Goal: Information Seeking & Learning: Learn about a topic

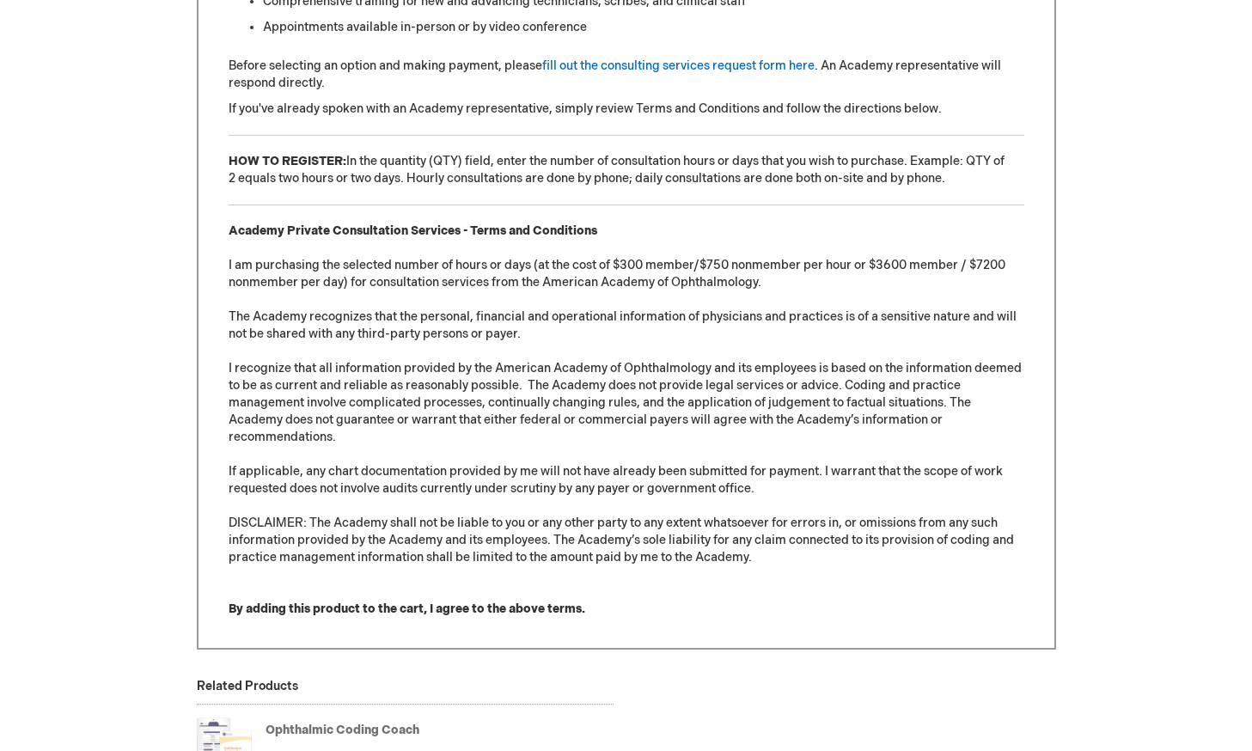
scroll to position [1375, 0]
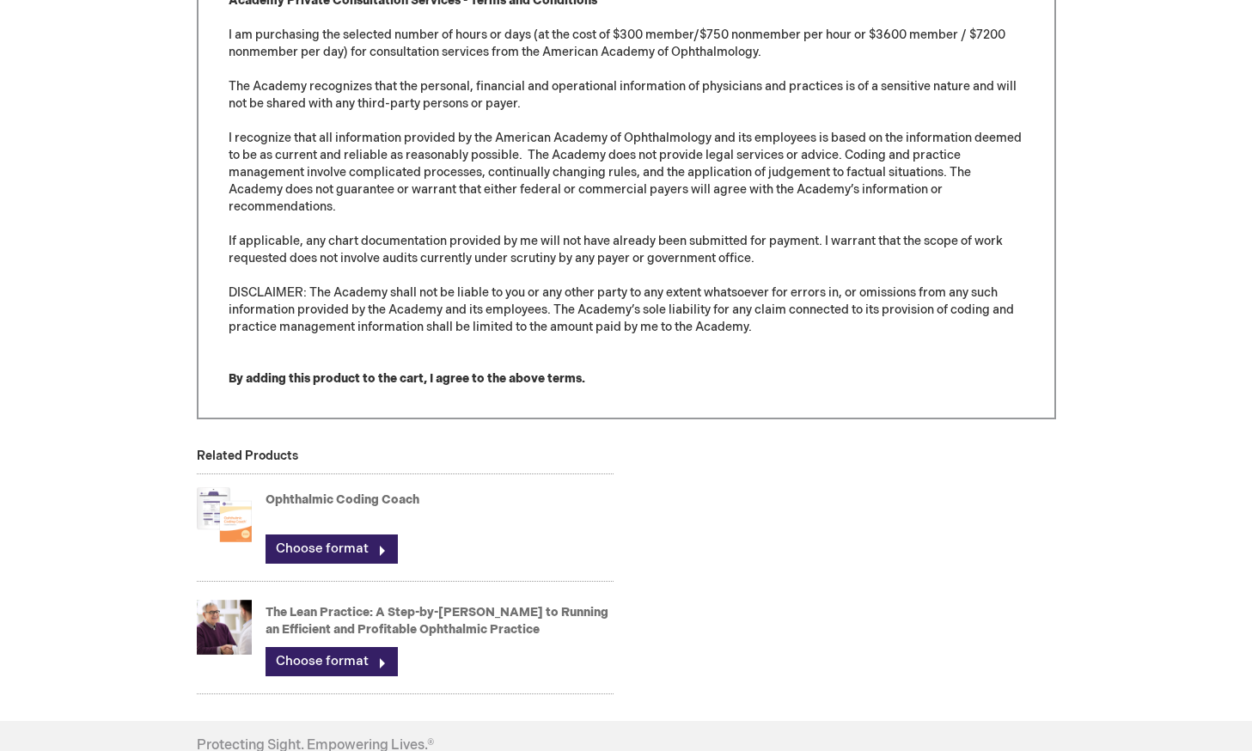
click at [371, 497] on link "Ophthalmic Coding Coach" at bounding box center [343, 499] width 154 height 15
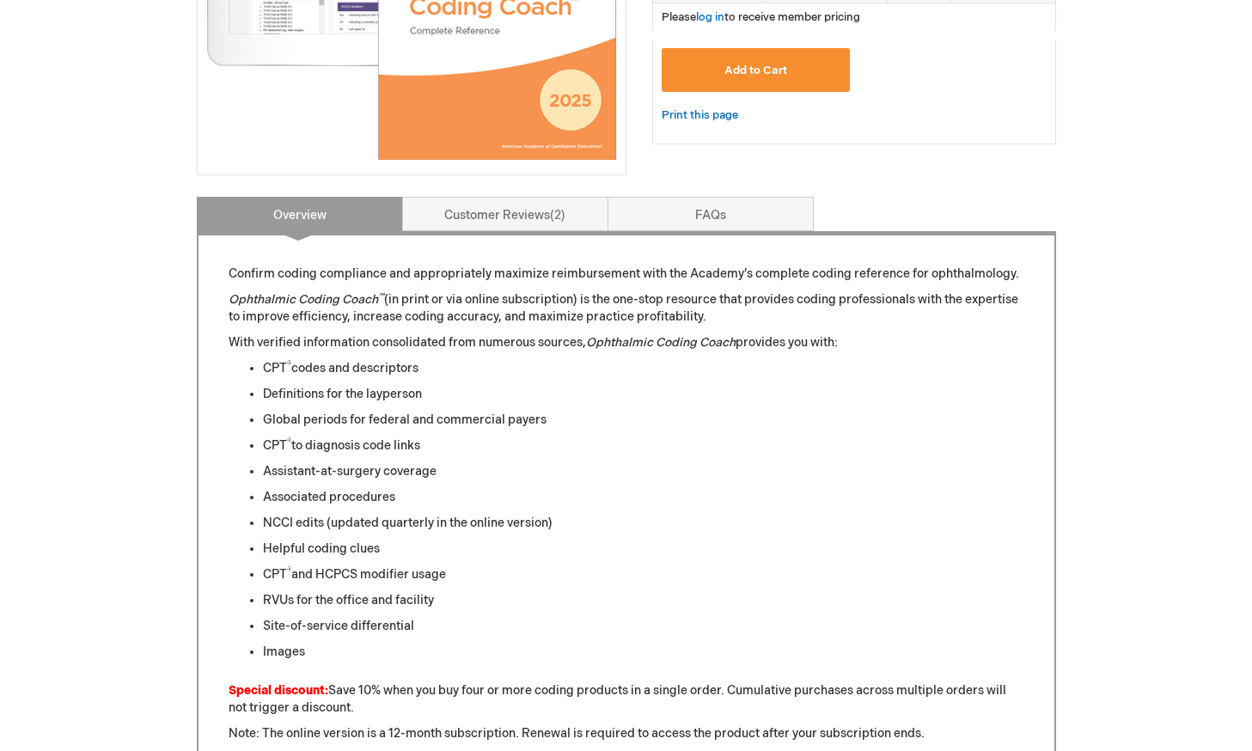
scroll to position [516, 0]
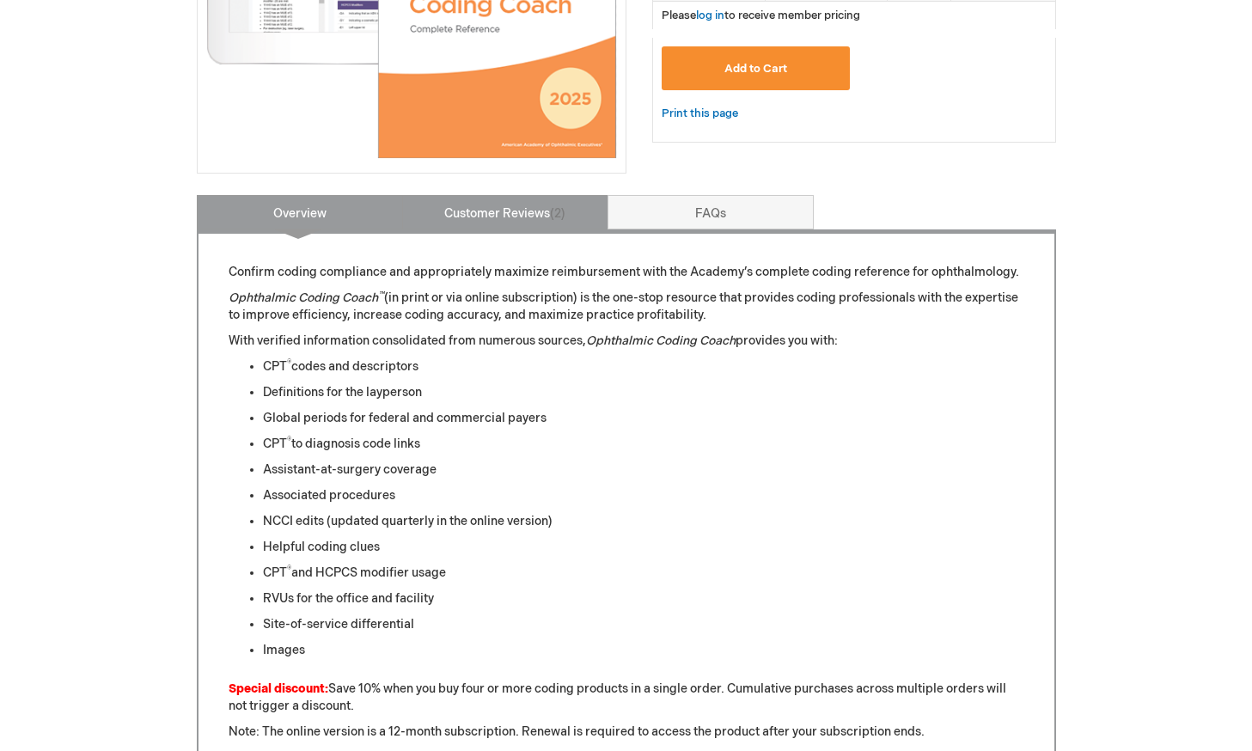
click at [473, 203] on link "Customer Reviews 2" at bounding box center [505, 212] width 206 height 34
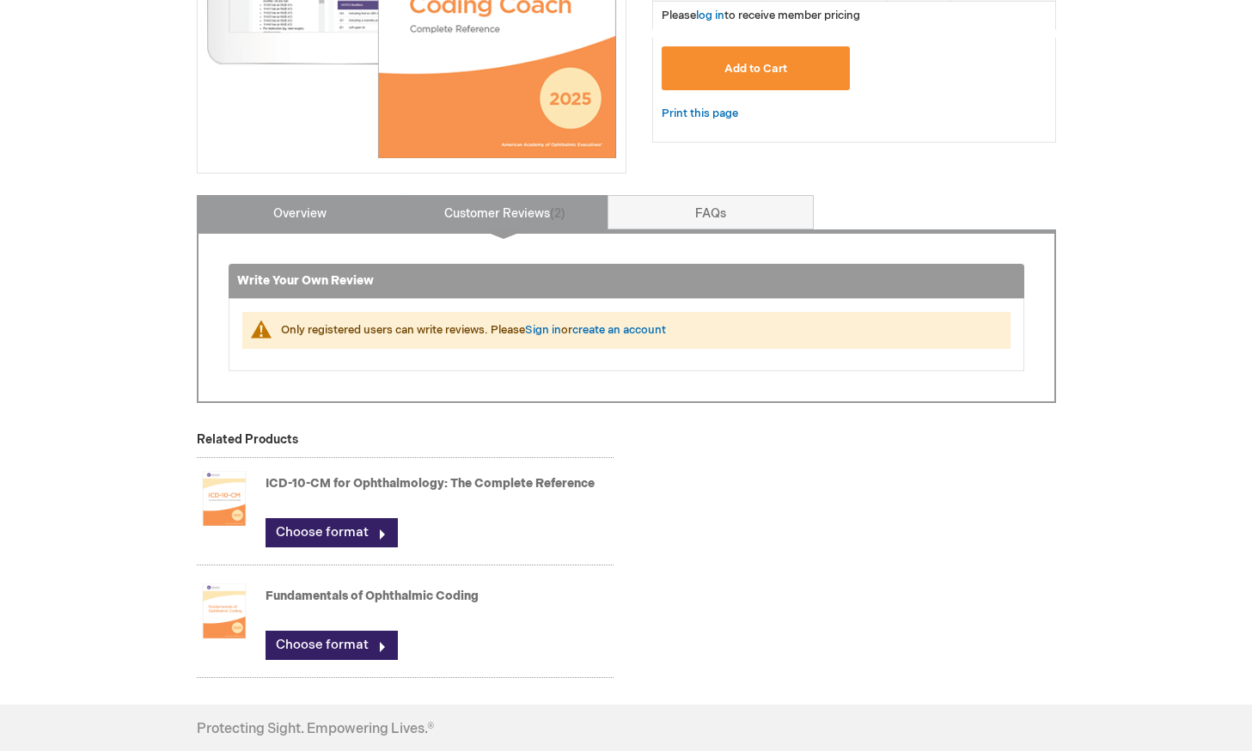
click at [339, 210] on link "Overview" at bounding box center [300, 212] width 206 height 34
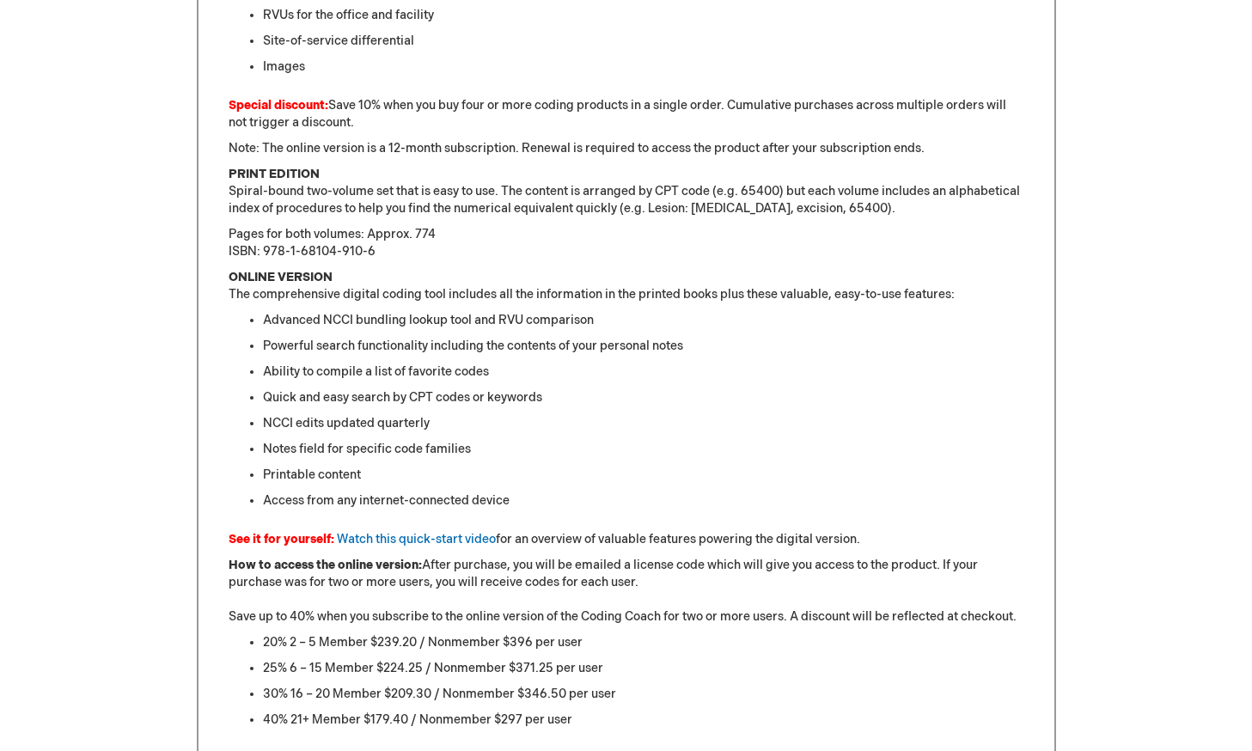
scroll to position [1117, 0]
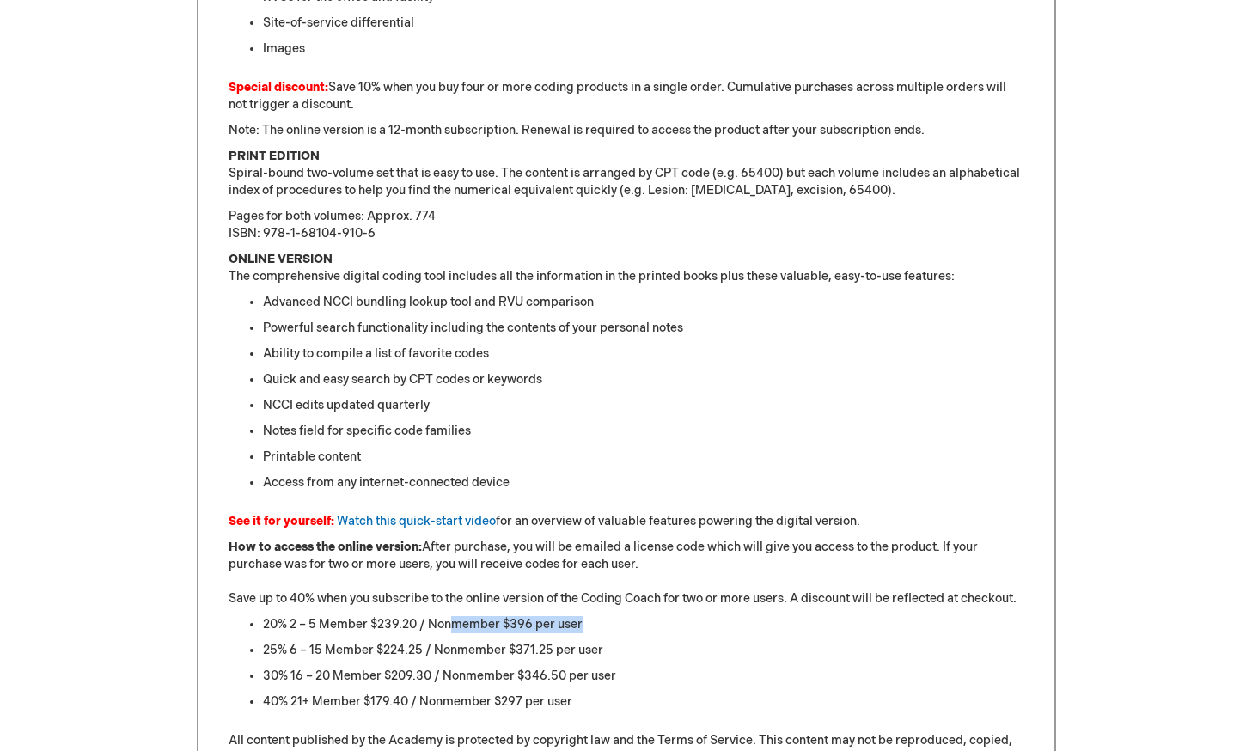
drag, startPoint x: 586, startPoint y: 627, endPoint x: 447, endPoint y: 619, distance: 139.5
click at [447, 619] on li "20% 2 – 5 Member $239.20 / Nonmember $396 per user" at bounding box center [644, 624] width 762 height 17
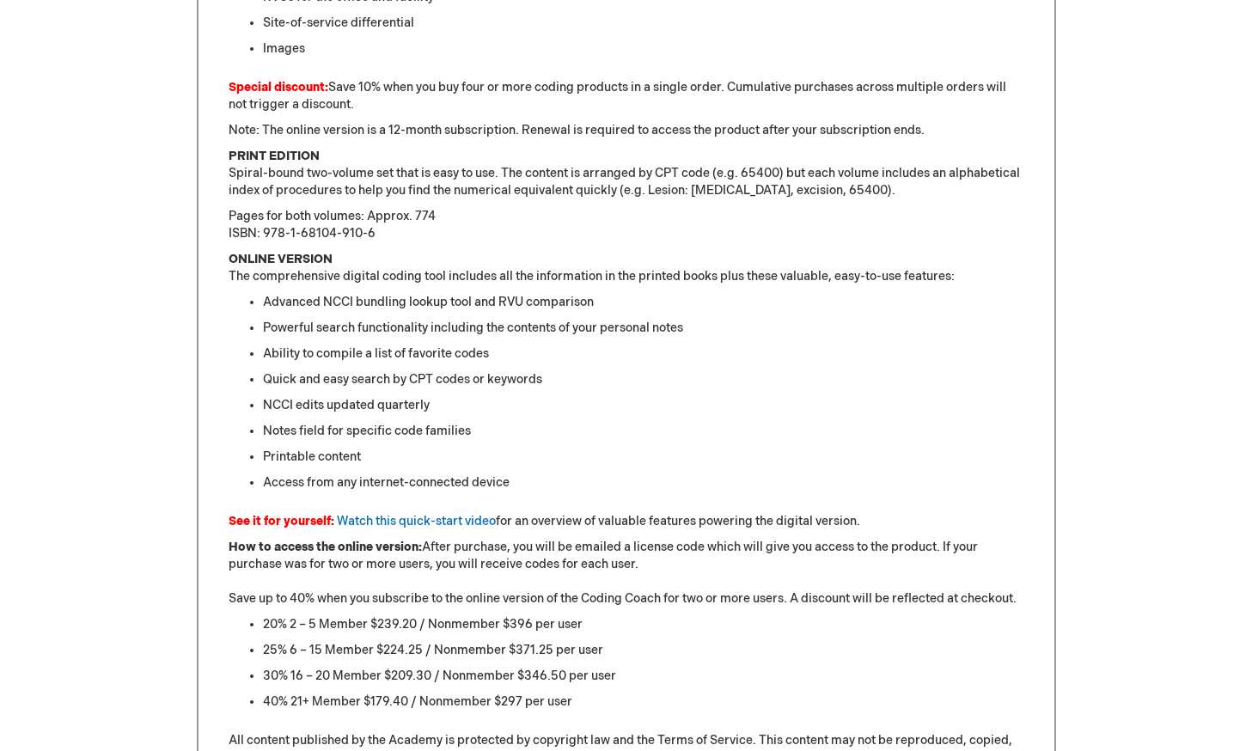
click at [406, 658] on li "25% 6 – 15 Member $224.25 / Nonmember $371.25 per user" at bounding box center [644, 650] width 762 height 17
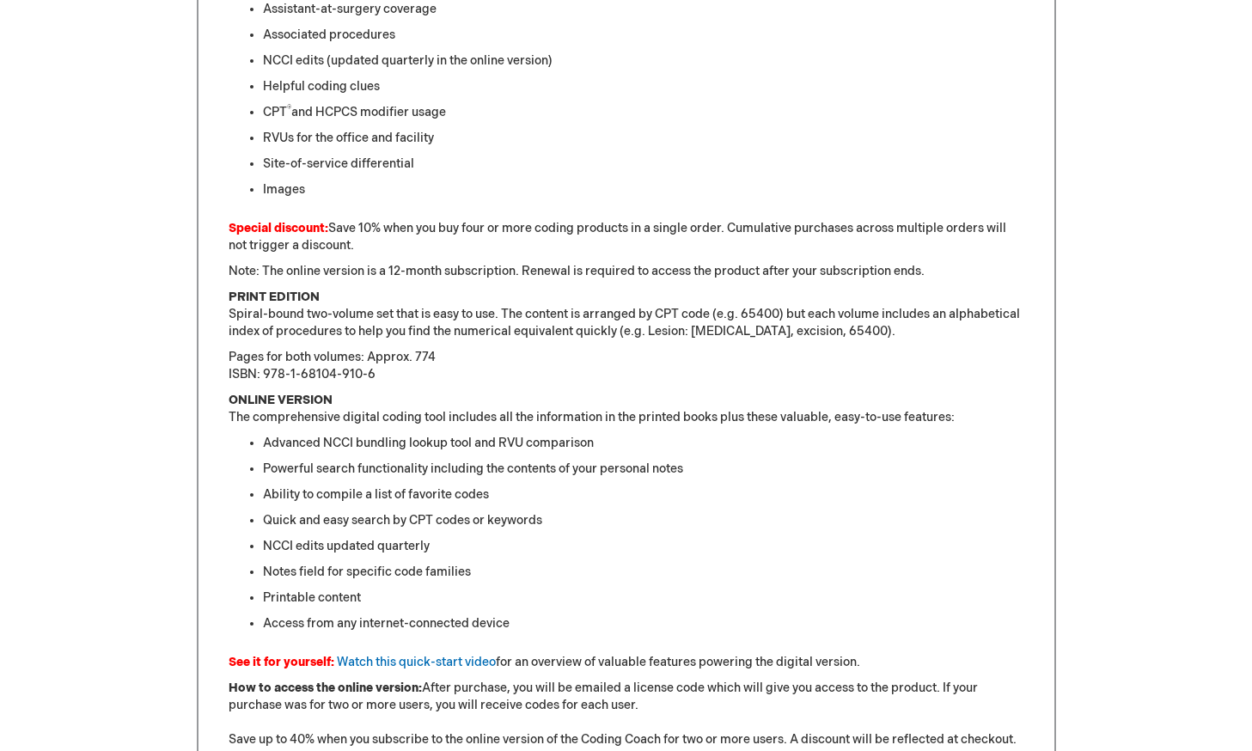
scroll to position [774, 0]
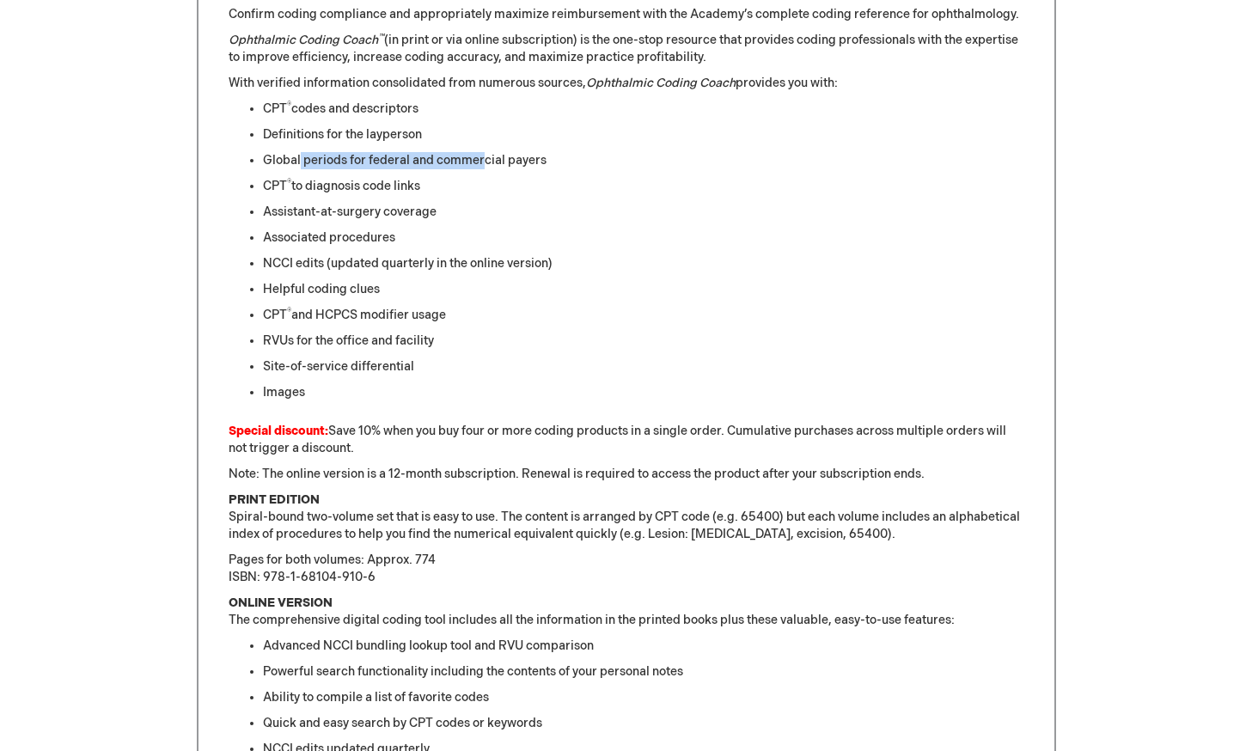
drag, startPoint x: 301, startPoint y: 164, endPoint x: 484, endPoint y: 162, distance: 183.1
click at [484, 162] on li "Global periods for federal and commercial payers" at bounding box center [644, 160] width 762 height 17
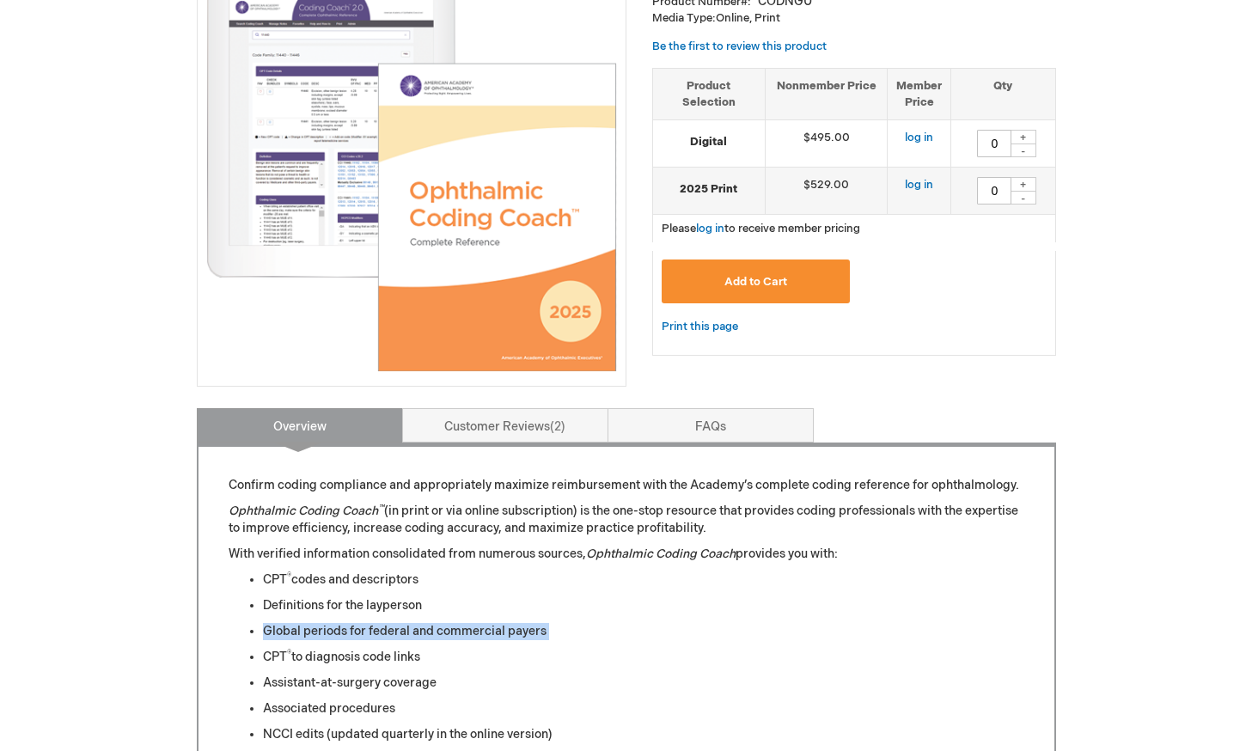
scroll to position [172, 0]
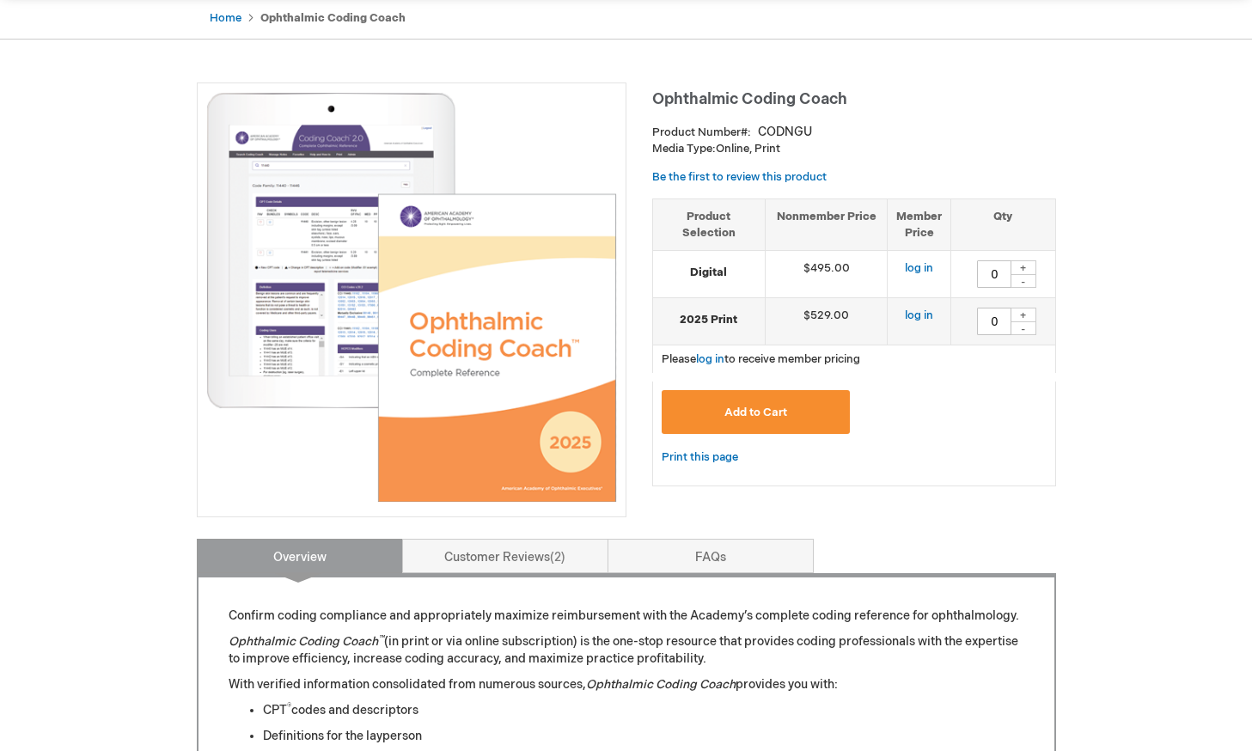
click at [278, 254] on img at bounding box center [411, 297] width 411 height 411
click at [751, 550] on link "FAQs" at bounding box center [711, 556] width 206 height 34
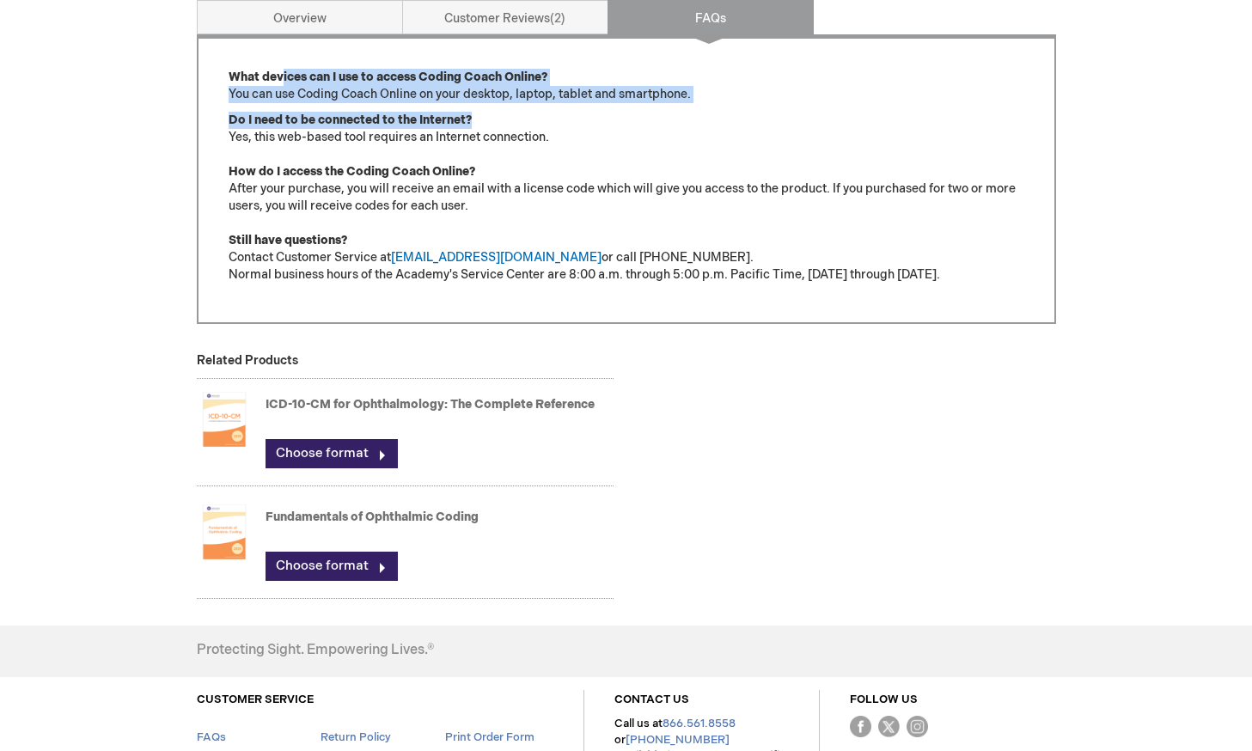
drag, startPoint x: 280, startPoint y: 85, endPoint x: 506, endPoint y: 104, distance: 226.8
click at [506, 104] on div "What devices can I use to access Coding Coach Online? You can use Coding Coach …" at bounding box center [627, 176] width 796 height 215
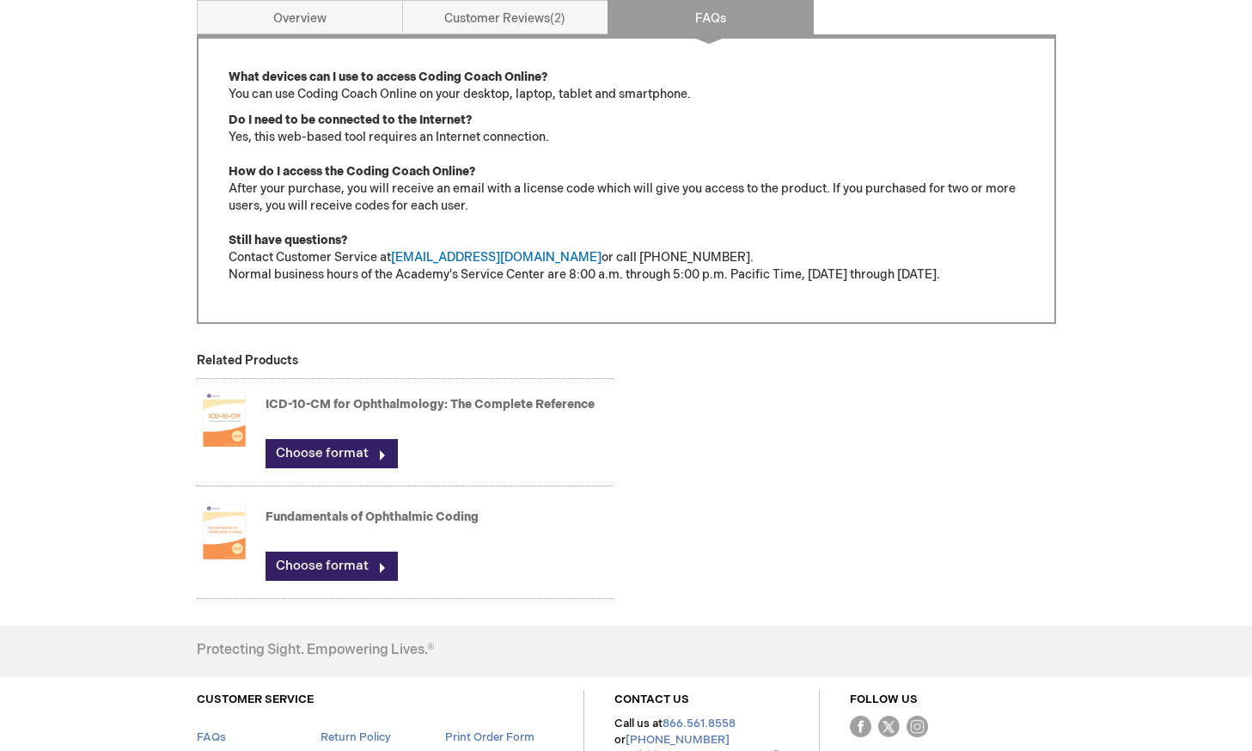
click at [429, 140] on p "Do I need to be connected to the Internet? Yes, this web-based tool requires an…" at bounding box center [627, 198] width 796 height 172
click at [370, 205] on p "Do I need to be connected to the Internet? Yes, this web-based tool requires an…" at bounding box center [627, 198] width 796 height 172
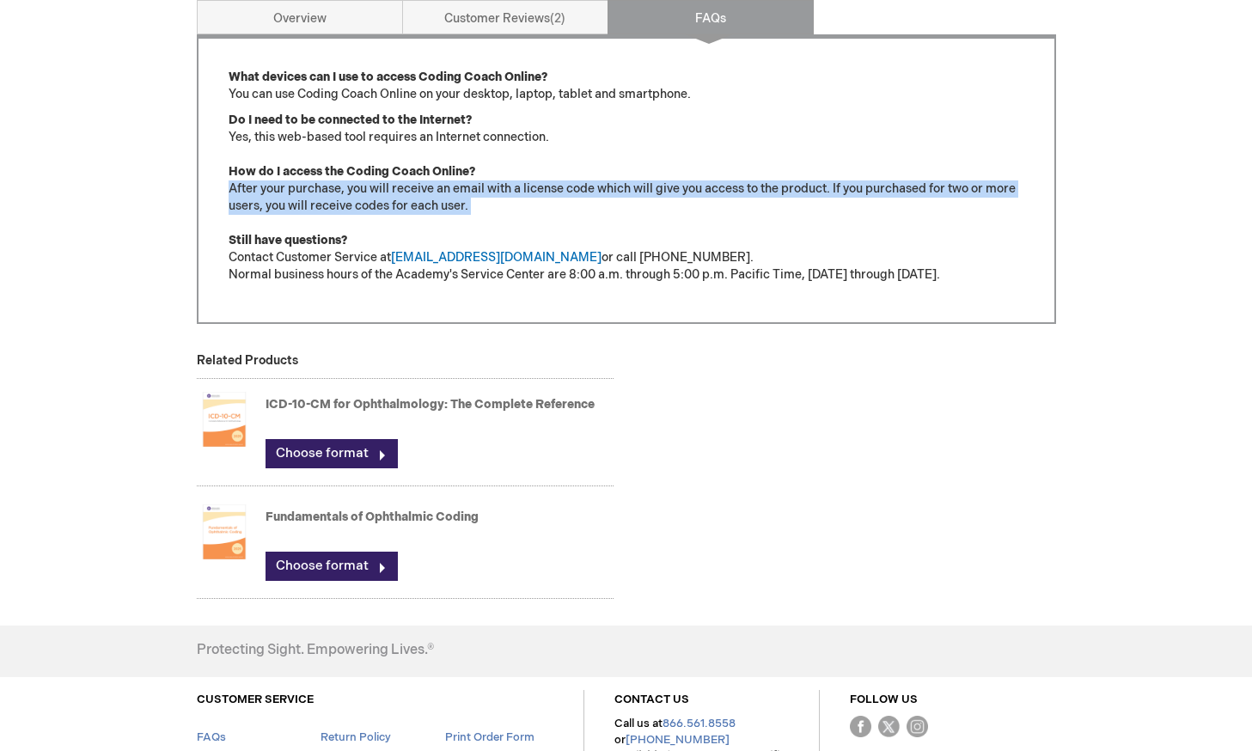
click at [370, 205] on p "Do I need to be connected to the Internet? Yes, this web-based tool requires an…" at bounding box center [627, 198] width 796 height 172
click at [306, 34] on link "Overview" at bounding box center [300, 17] width 206 height 34
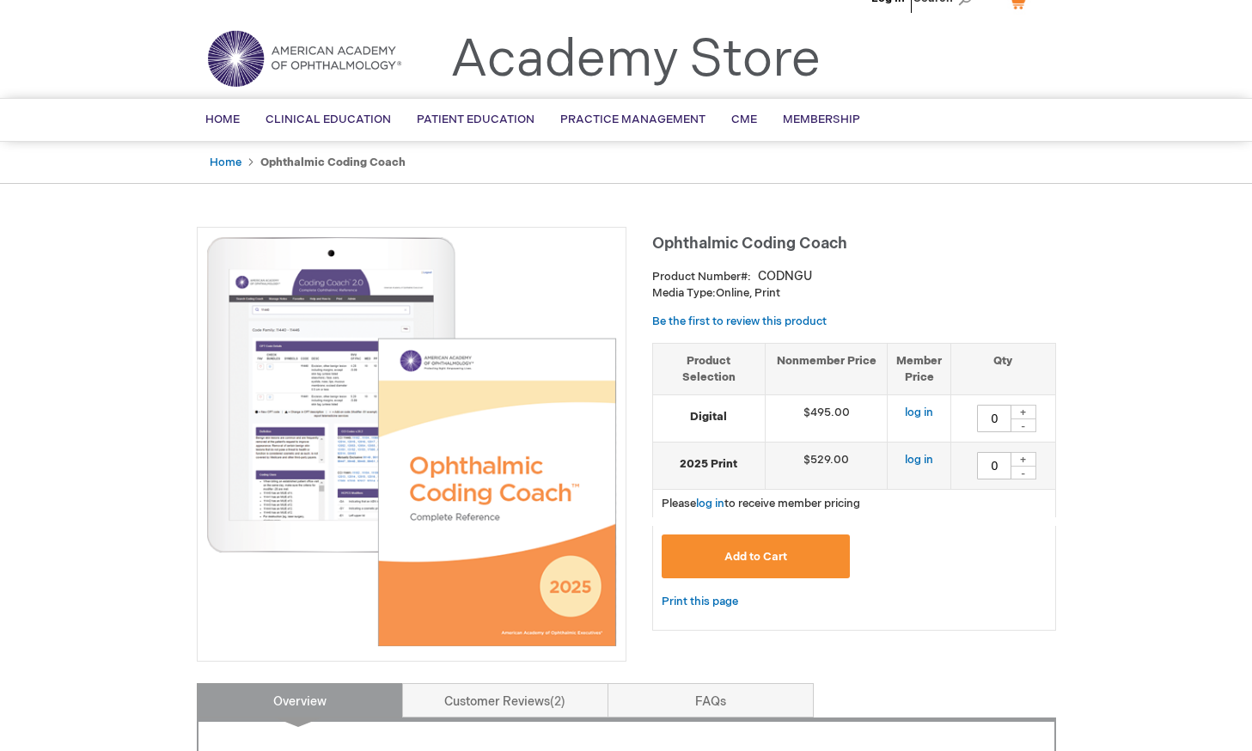
scroll to position [23, 0]
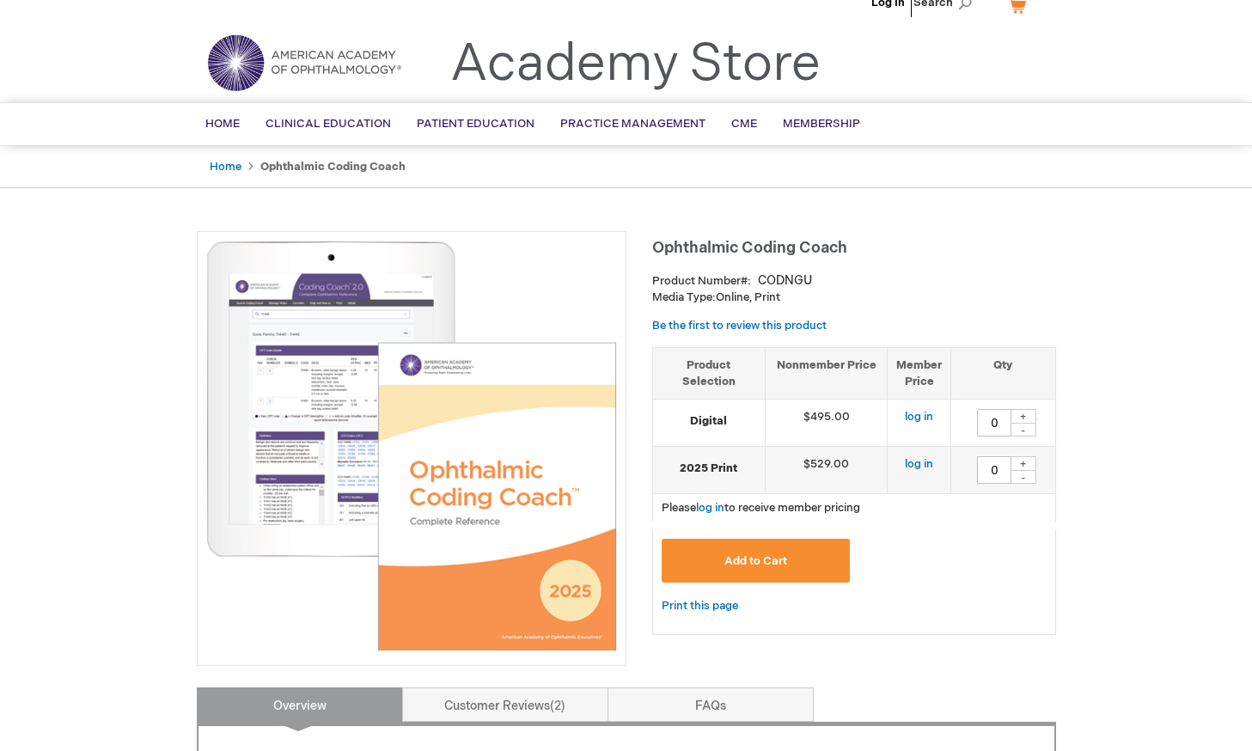
click at [249, 429] on img at bounding box center [411, 446] width 411 height 411
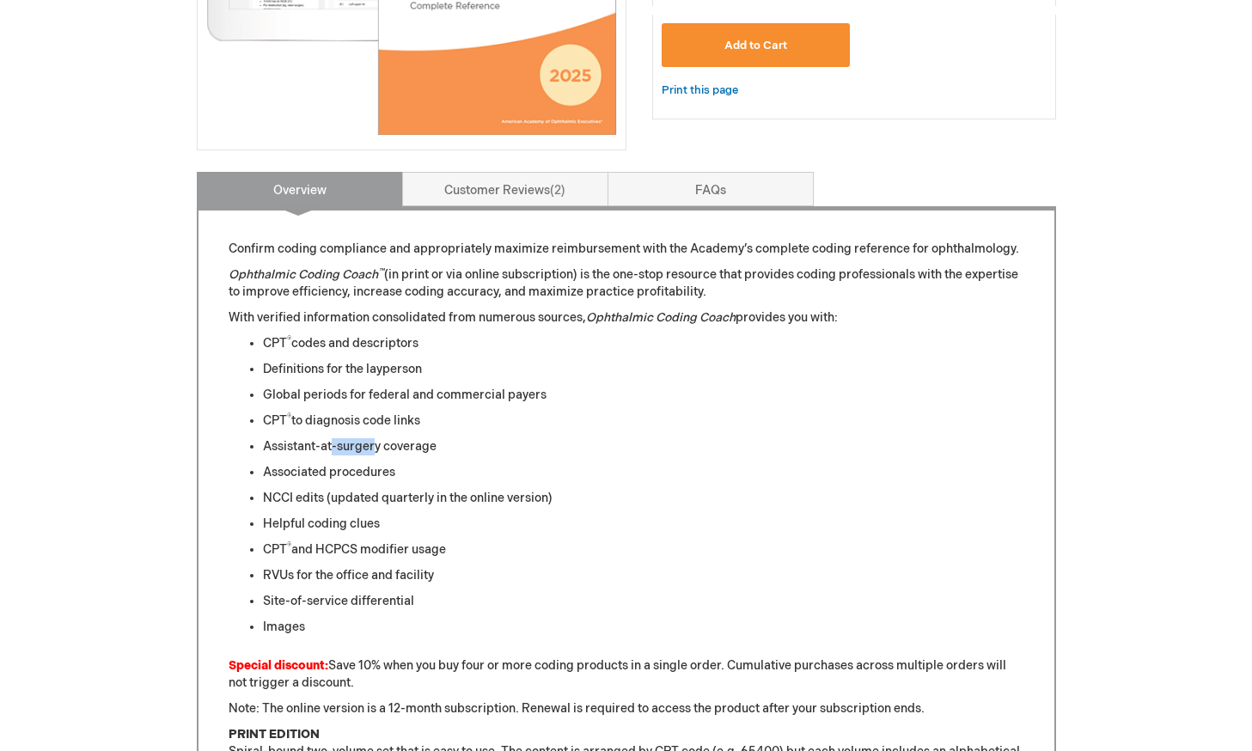
drag, startPoint x: 331, startPoint y: 444, endPoint x: 376, endPoint y: 450, distance: 45.8
click at [376, 450] on li "Assistant-at-surgery coverage" at bounding box center [644, 446] width 762 height 17
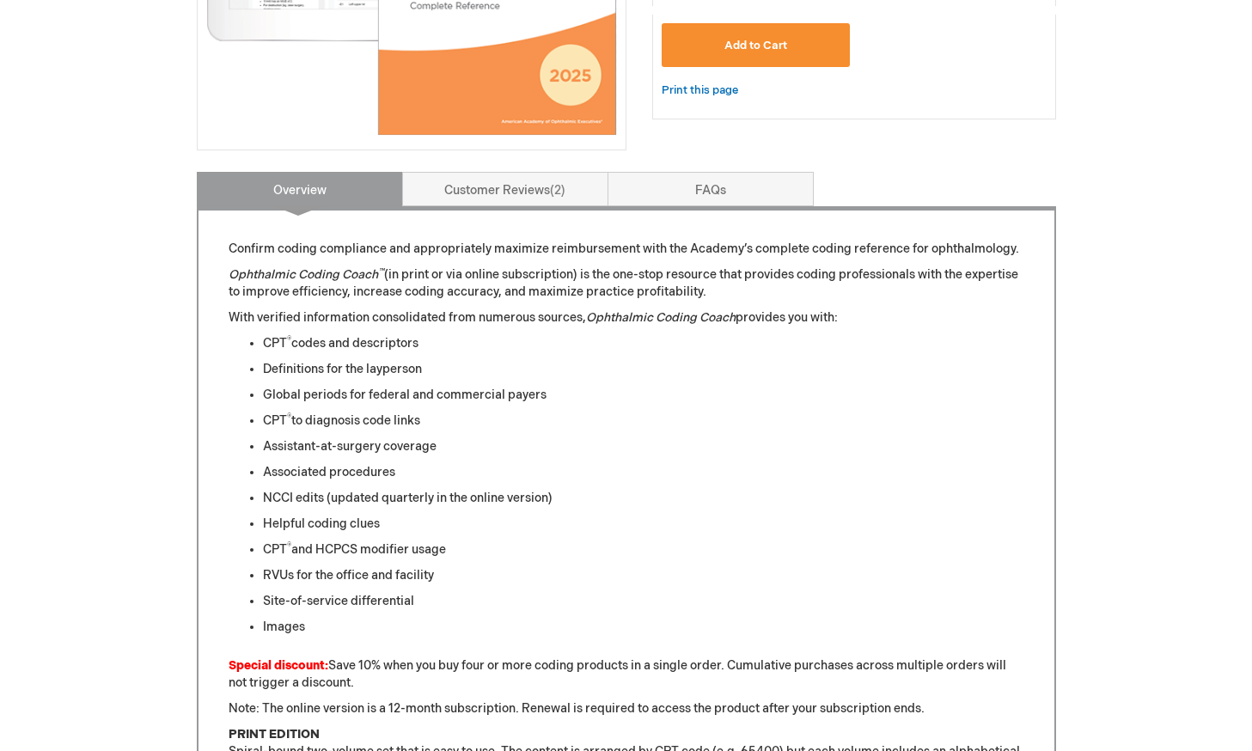
click at [319, 401] on li "Global periods for federal and commercial payers" at bounding box center [644, 395] width 762 height 17
click at [347, 468] on li "Associated procedures" at bounding box center [644, 472] width 762 height 17
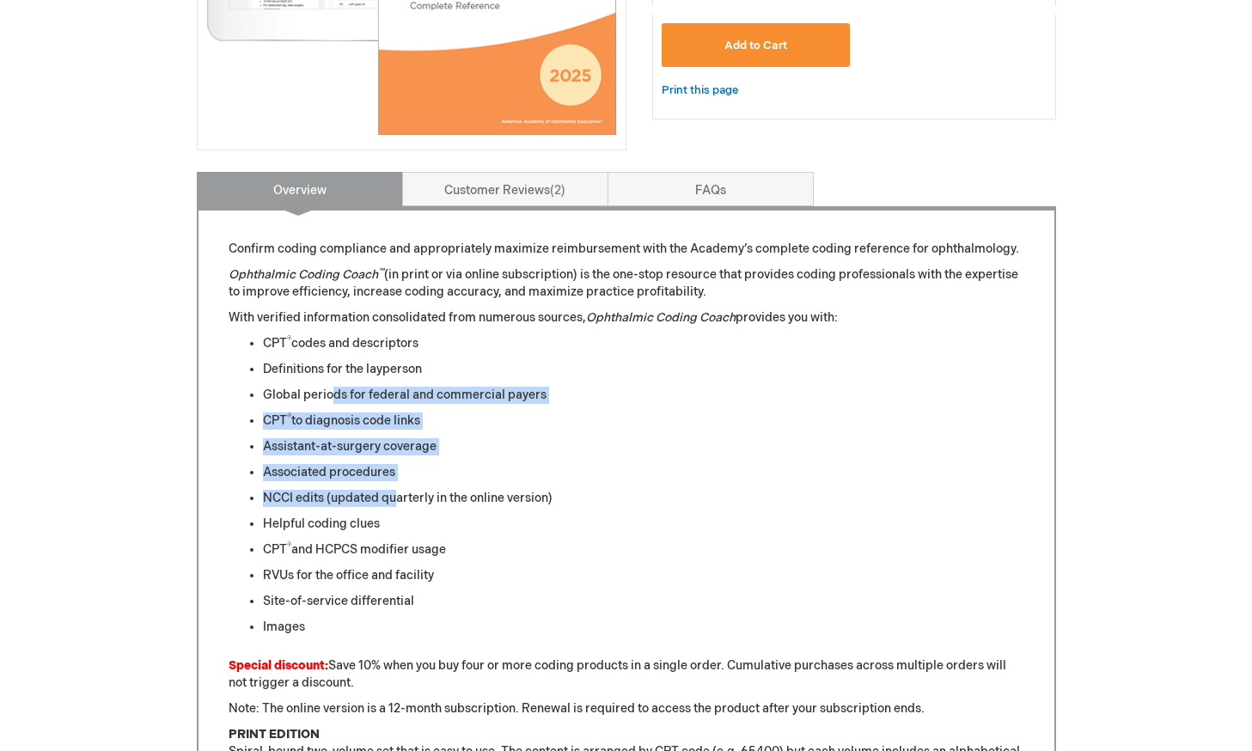
drag, startPoint x: 329, startPoint y: 404, endPoint x: 395, endPoint y: 532, distance: 144.2
click at [399, 511] on ul "CPT ® codes and descriptors Definitions for the layperson Global periods for fe…" at bounding box center [627, 485] width 796 height 301
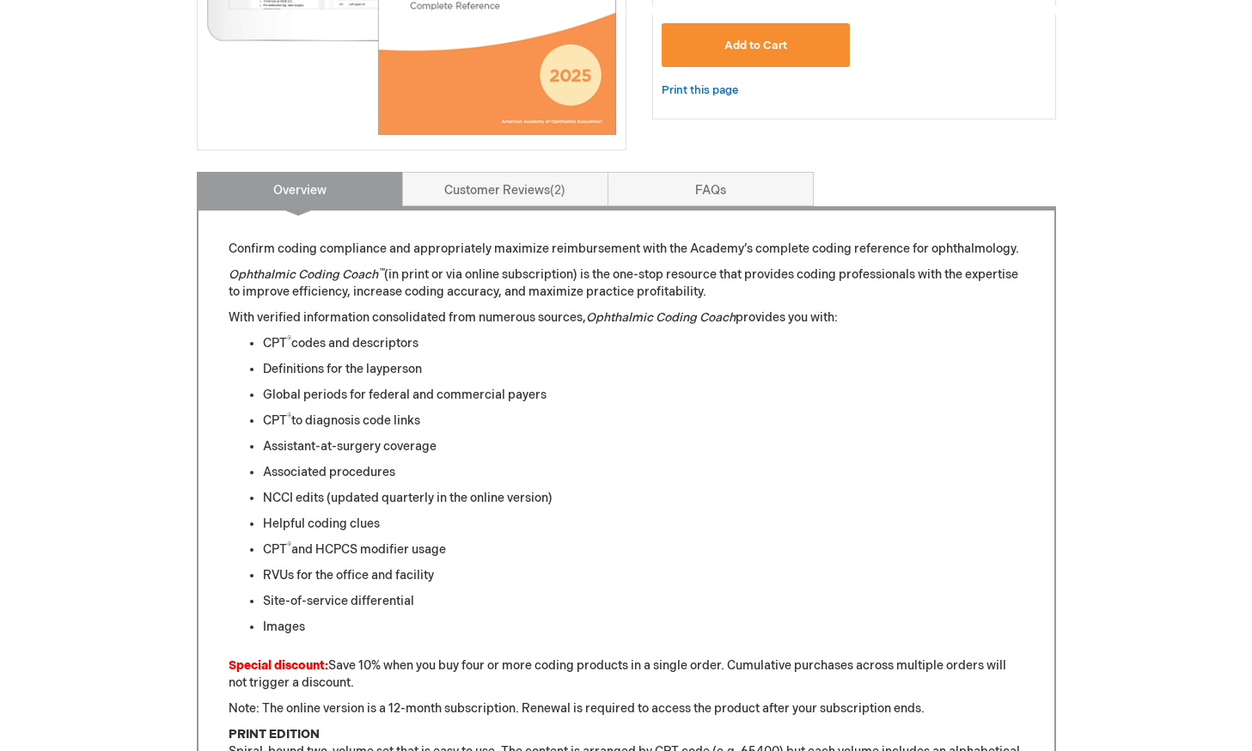
click at [390, 543] on li "CPT ® and HCPCS modifier usage" at bounding box center [644, 549] width 762 height 17
click at [381, 568] on li "RVUs for the office and facility" at bounding box center [644, 575] width 762 height 17
drag, startPoint x: 381, startPoint y: 568, endPoint x: 378, endPoint y: 615, distance: 47.3
click at [380, 587] on ul "CPT ® codes and descriptors Definitions for the layperson Global periods for fe…" at bounding box center [627, 485] width 796 height 301
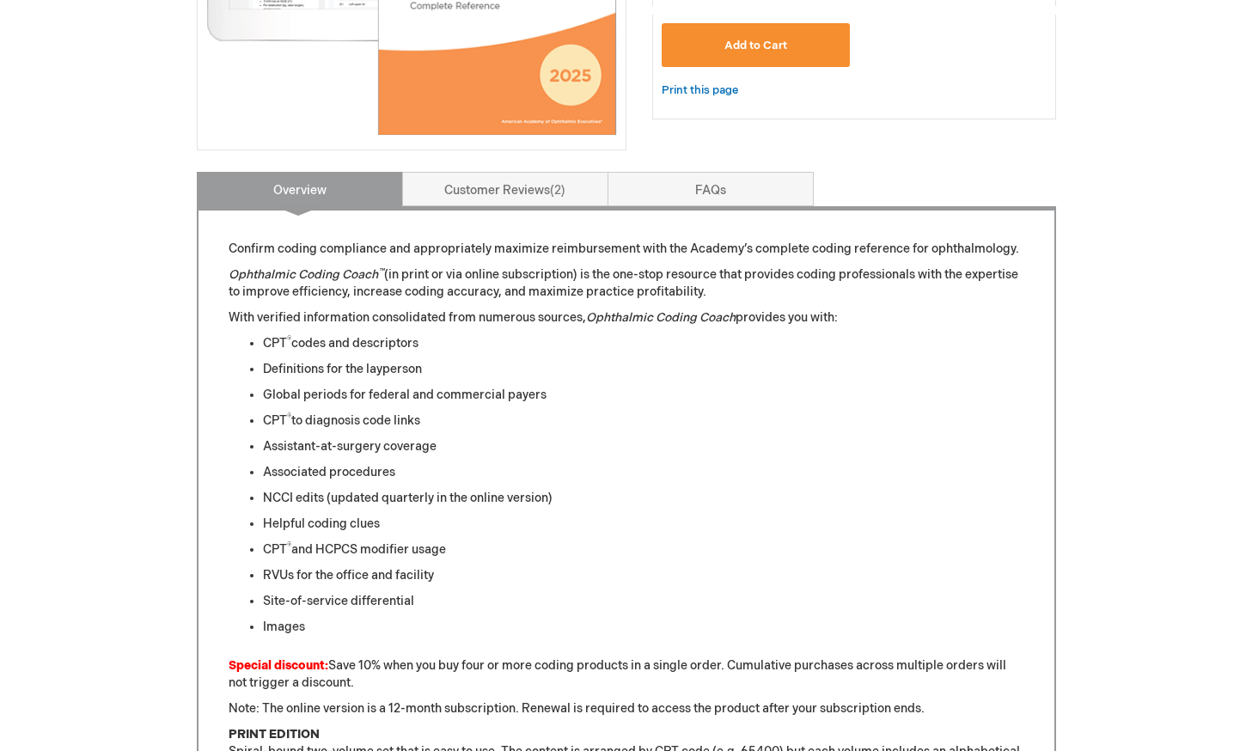
click at [372, 621] on li "Images" at bounding box center [644, 627] width 762 height 17
